Goal: Task Accomplishment & Management: Complete application form

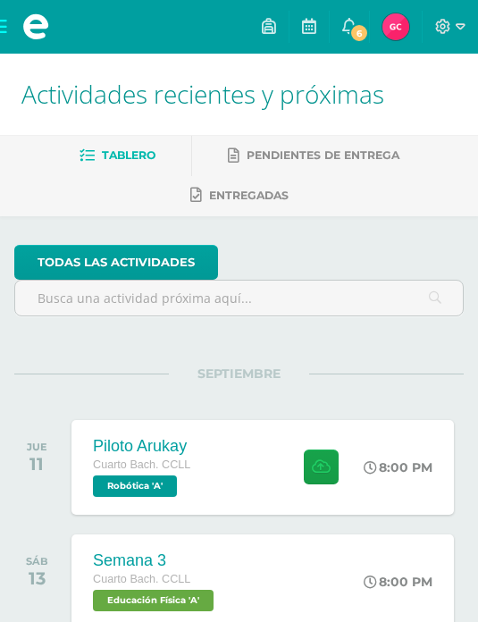
click at [358, 28] on span "6" at bounding box center [360, 33] width 20 height 20
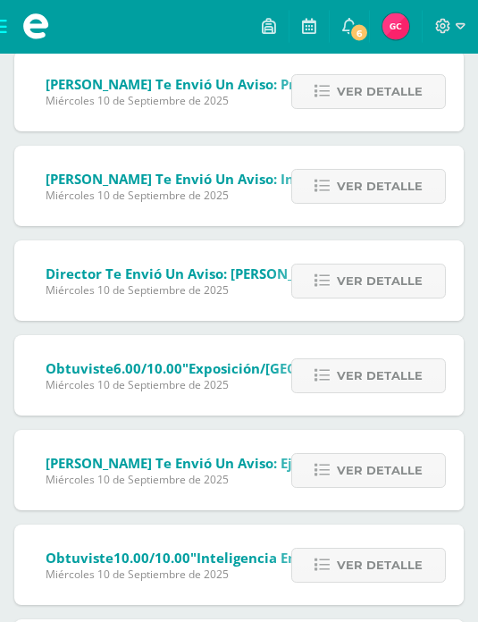
click at [422, 384] on span "Ver detalle" at bounding box center [380, 376] width 86 height 33
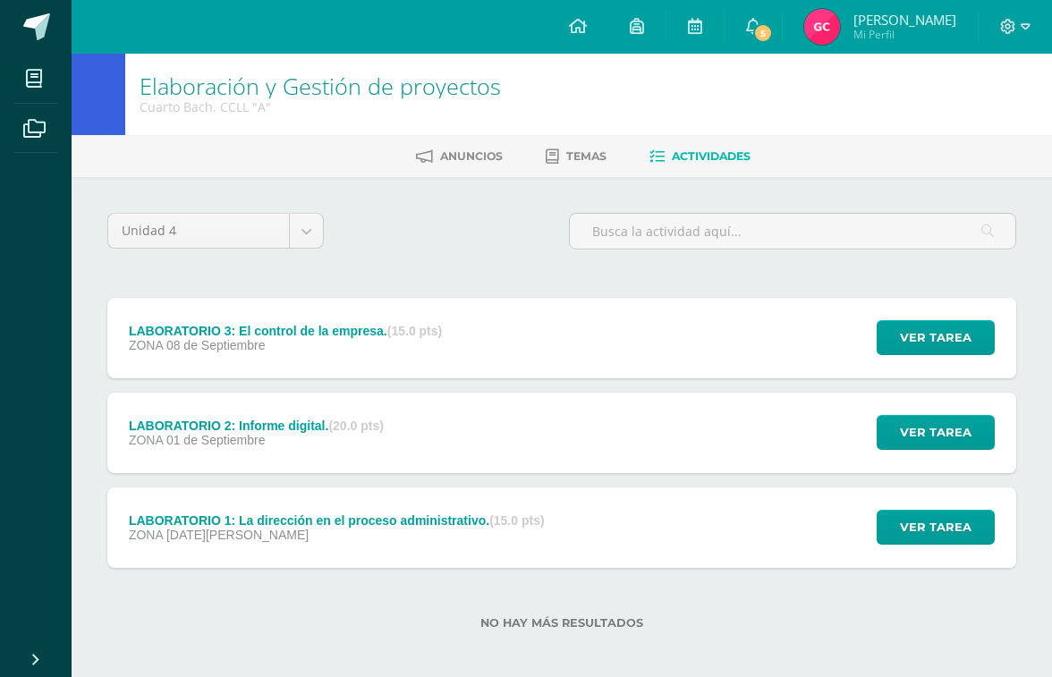
click at [45, 23] on span at bounding box center [36, 26] width 27 height 27
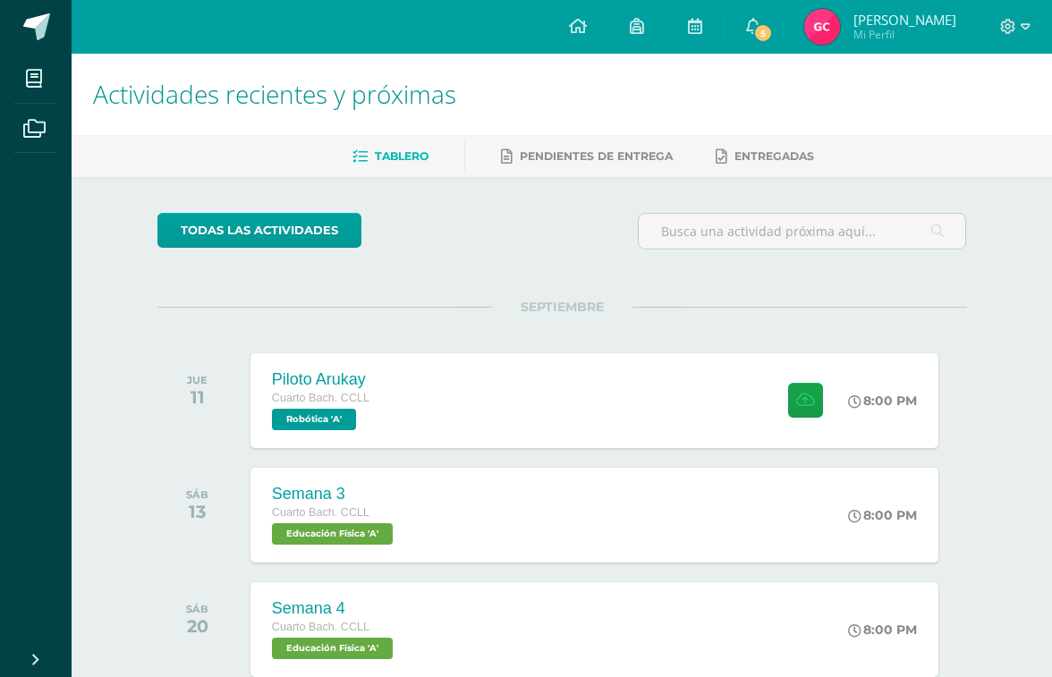
click at [811, 395] on button at bounding box center [805, 400] width 35 height 35
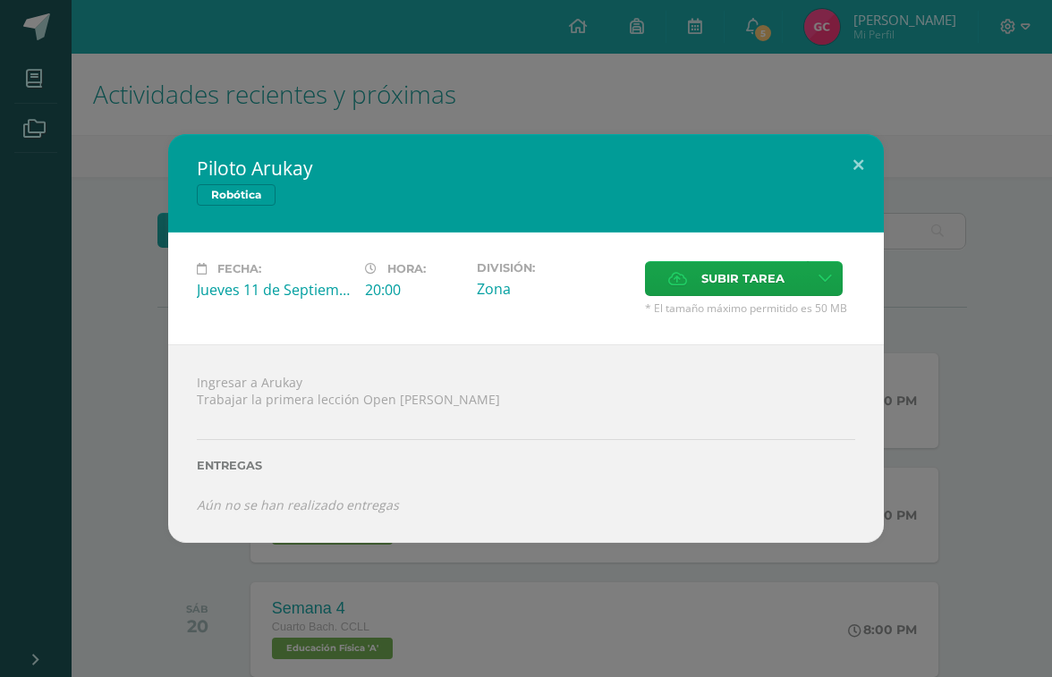
click at [777, 283] on span "Subir tarea" at bounding box center [742, 278] width 83 height 33
click at [0, 0] on input "Subir tarea" at bounding box center [0, 0] width 0 height 0
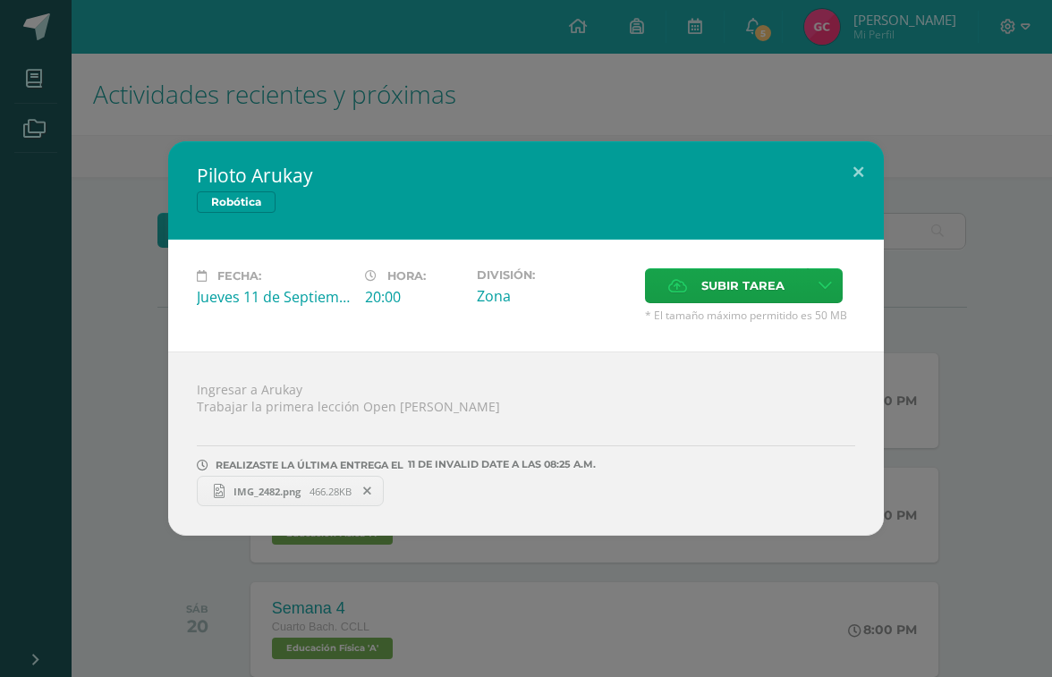
click at [874, 168] on button at bounding box center [857, 171] width 51 height 61
